Goal: Navigation & Orientation: Find specific page/section

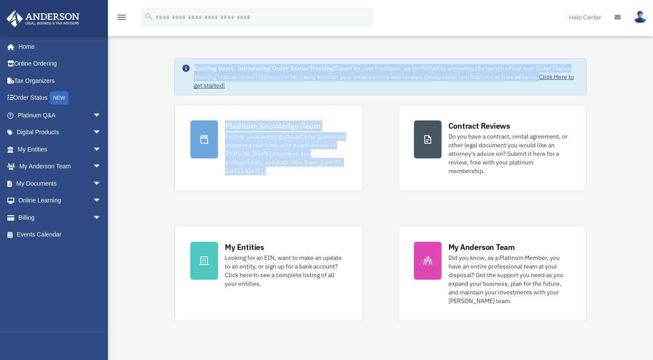
drag, startPoint x: 391, startPoint y: 163, endPoint x: 158, endPoint y: 53, distance: 258.0
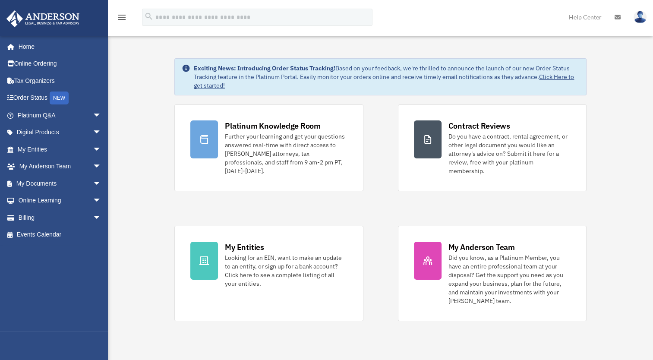
drag, startPoint x: 158, startPoint y: 53, endPoint x: 141, endPoint y: 65, distance: 20.1
click at [33, 47] on link "Home" at bounding box center [60, 46] width 108 height 17
click at [23, 47] on link "Home" at bounding box center [60, 46] width 108 height 17
